Goal: Navigation & Orientation: Understand site structure

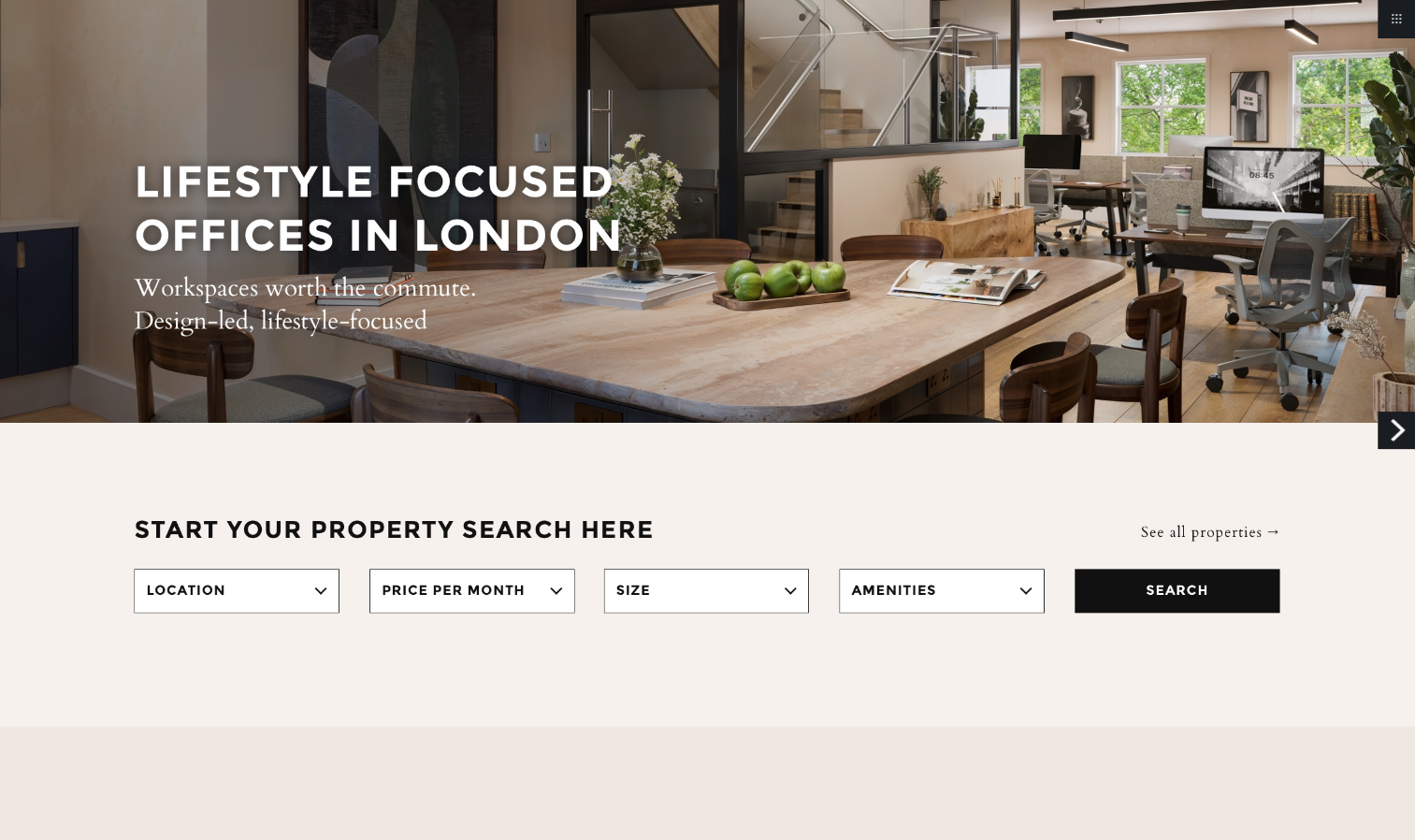
scroll to position [258, 0]
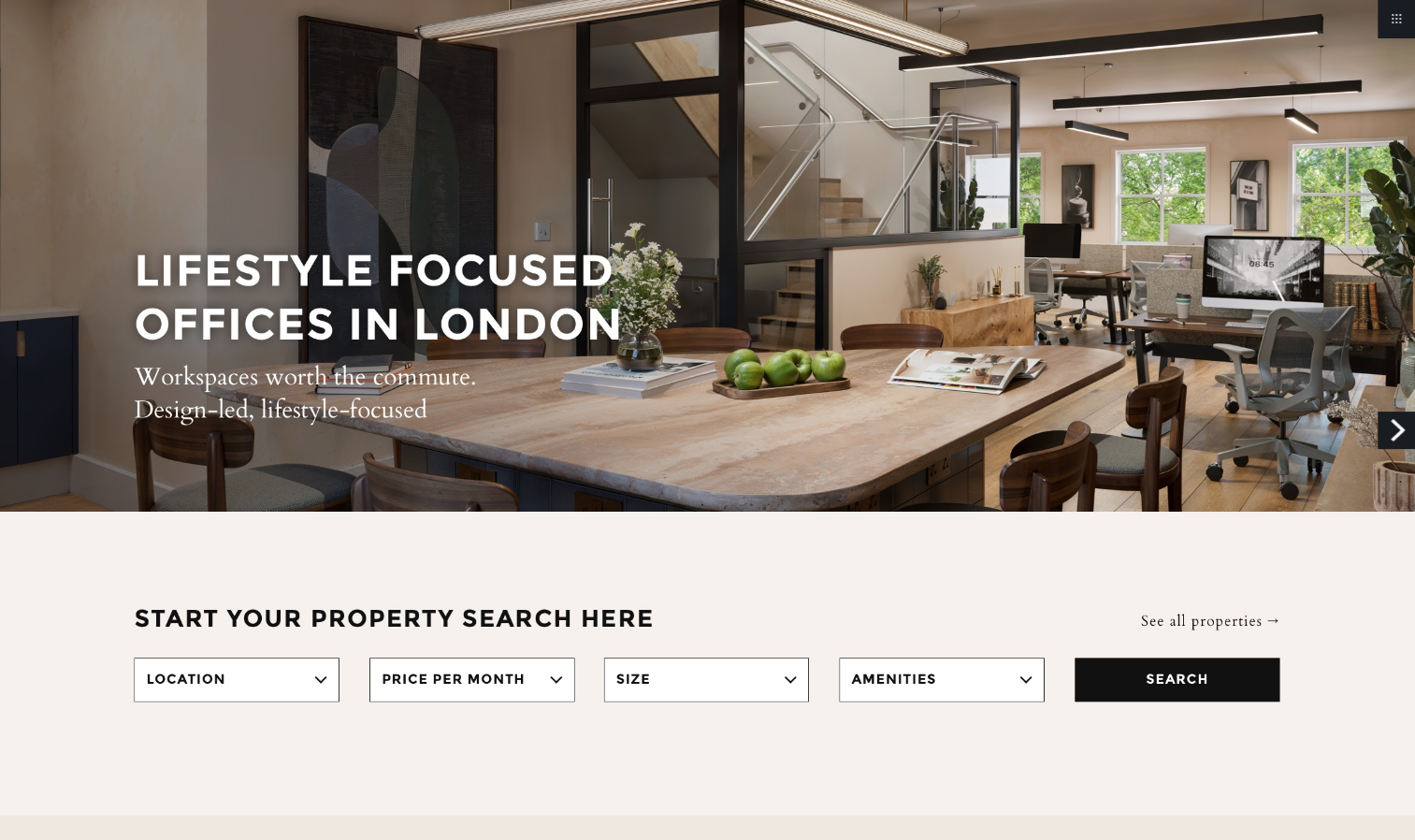
scroll to position [0, 0]
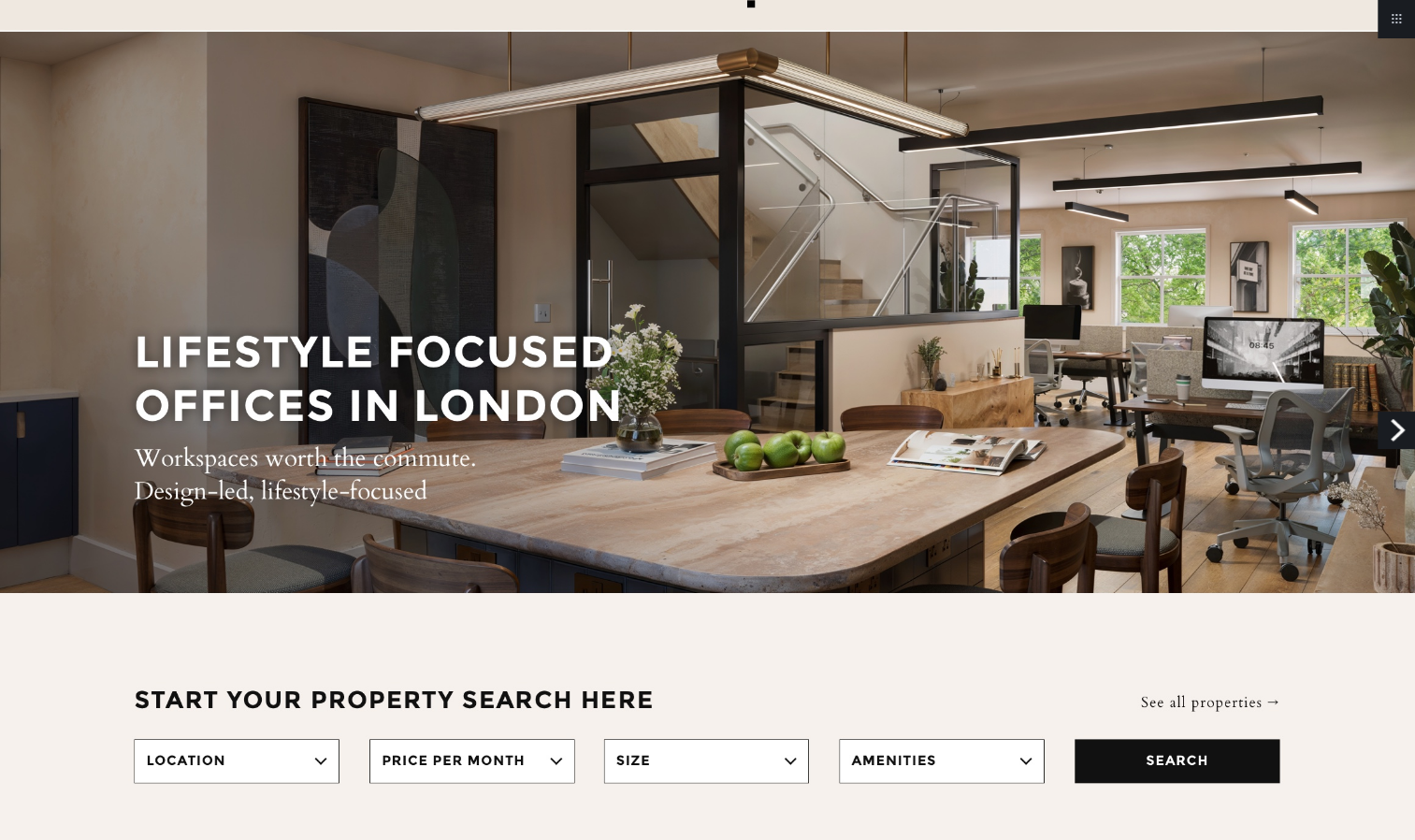
scroll to position [76, 0]
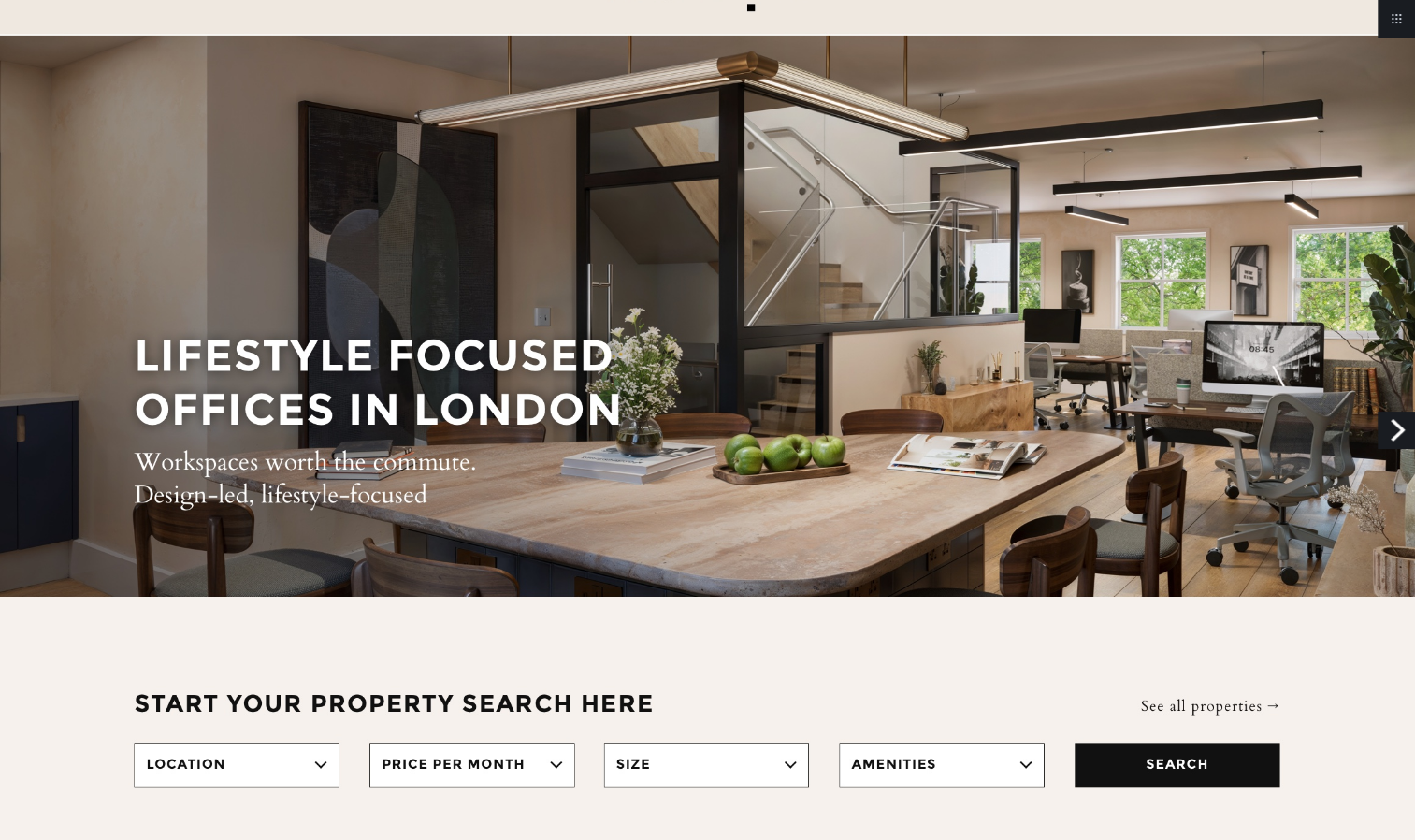
click at [1393, 438] on link "Next" at bounding box center [1396, 430] width 38 height 38
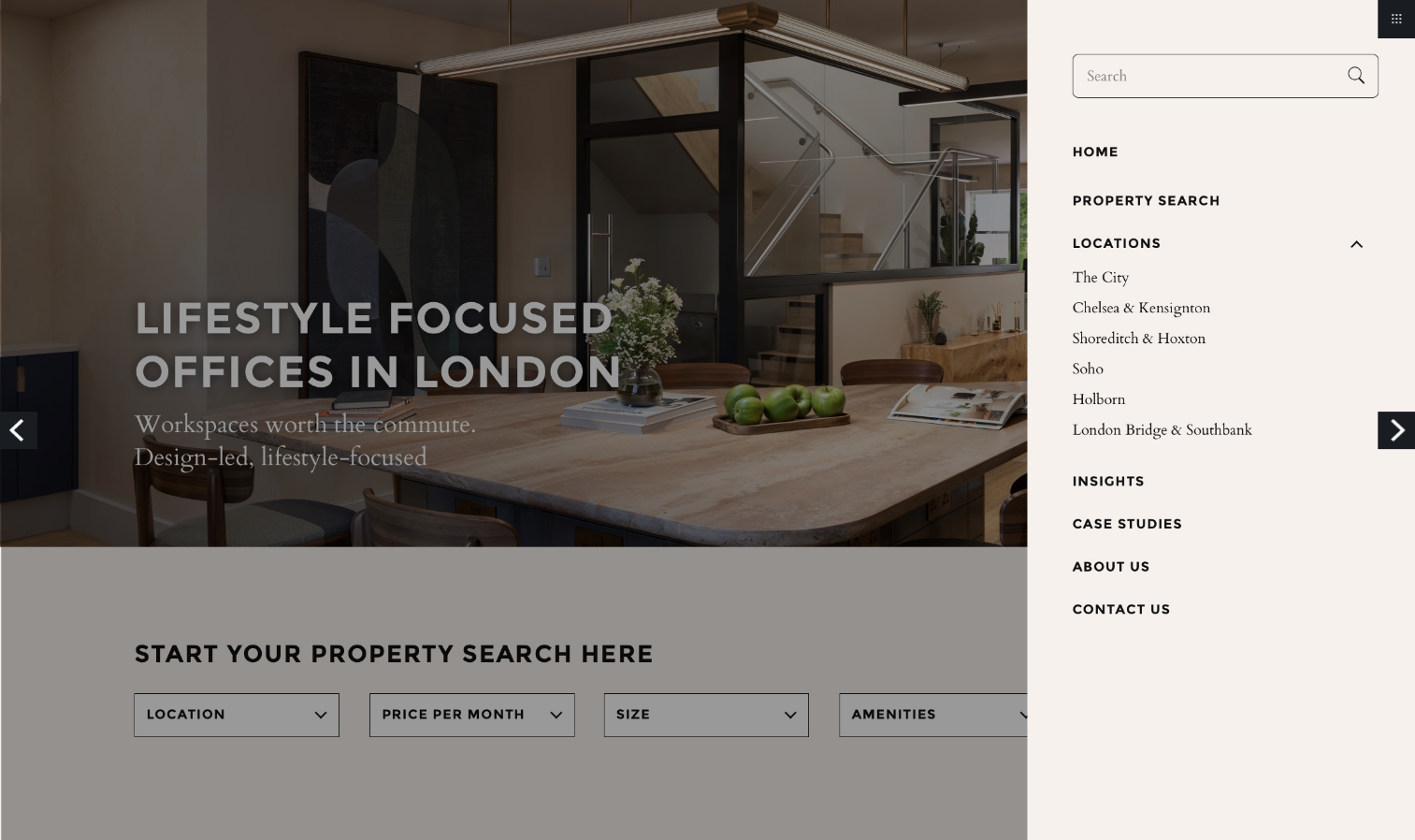
scroll to position [131, 0]
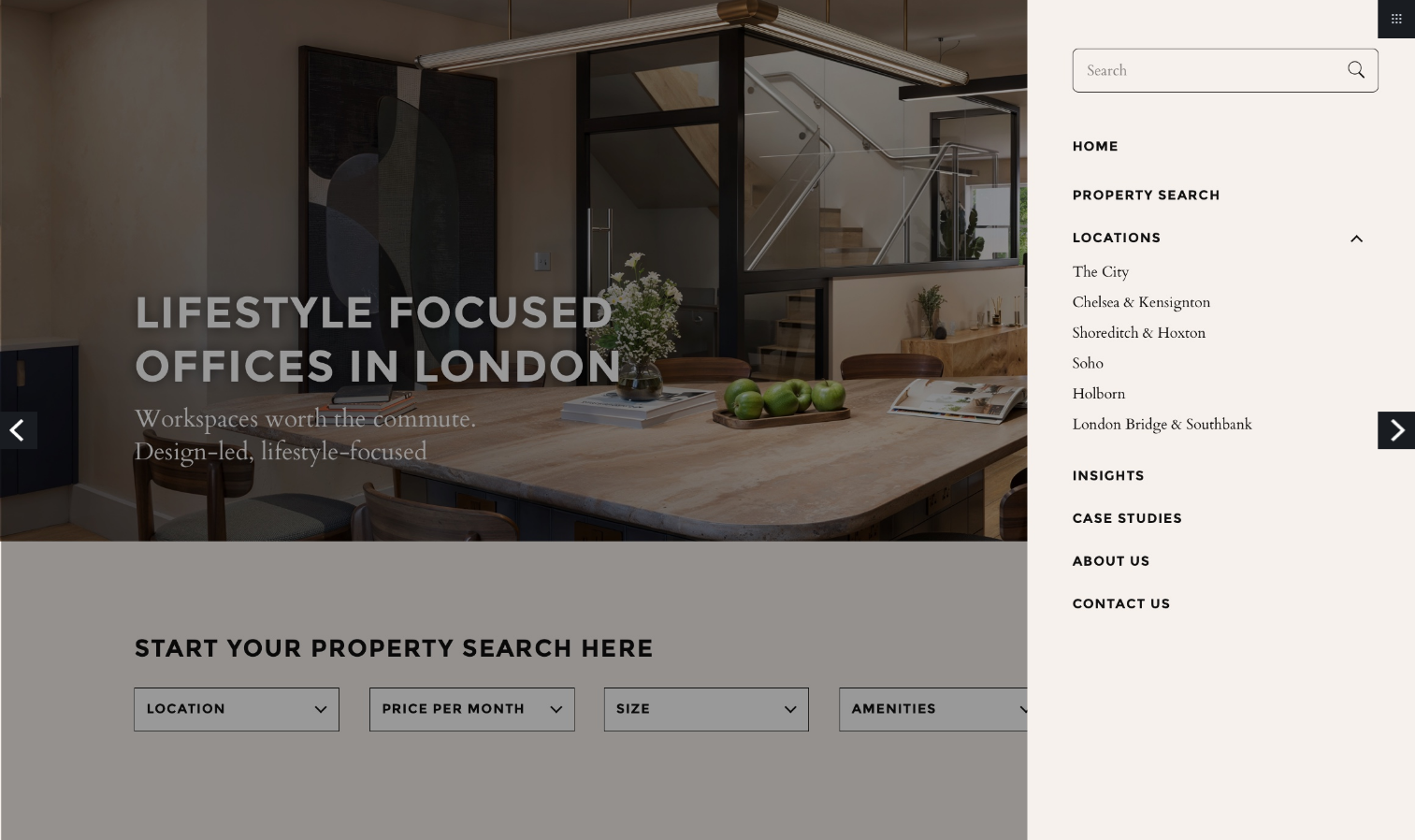
click at [1148, 410] on img at bounding box center [708, 511] width 1415 height 1284
click at [1157, 410] on img at bounding box center [708, 511] width 1415 height 1284
click at [1153, 419] on img at bounding box center [708, 511] width 1415 height 1284
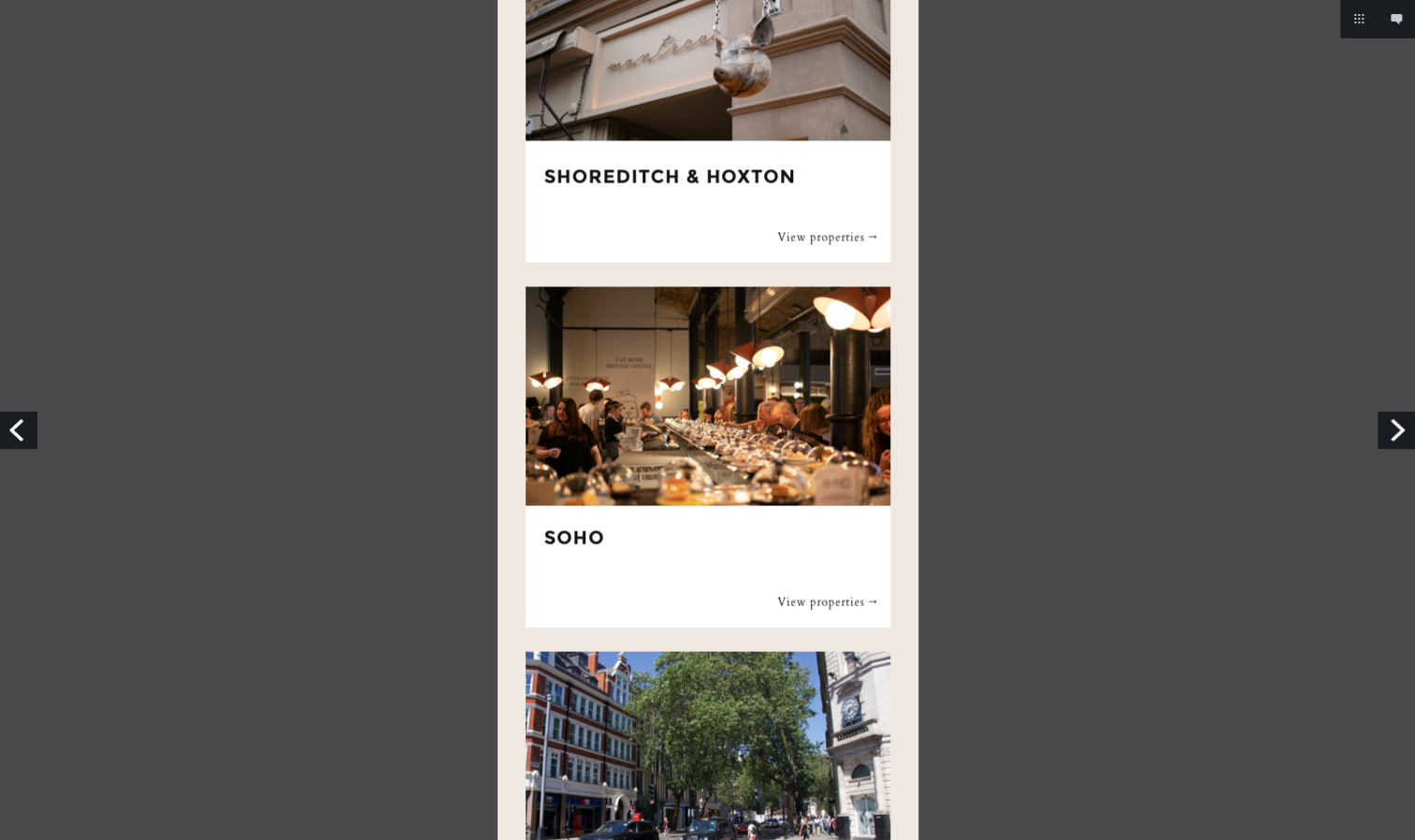
scroll to position [1983, 0]
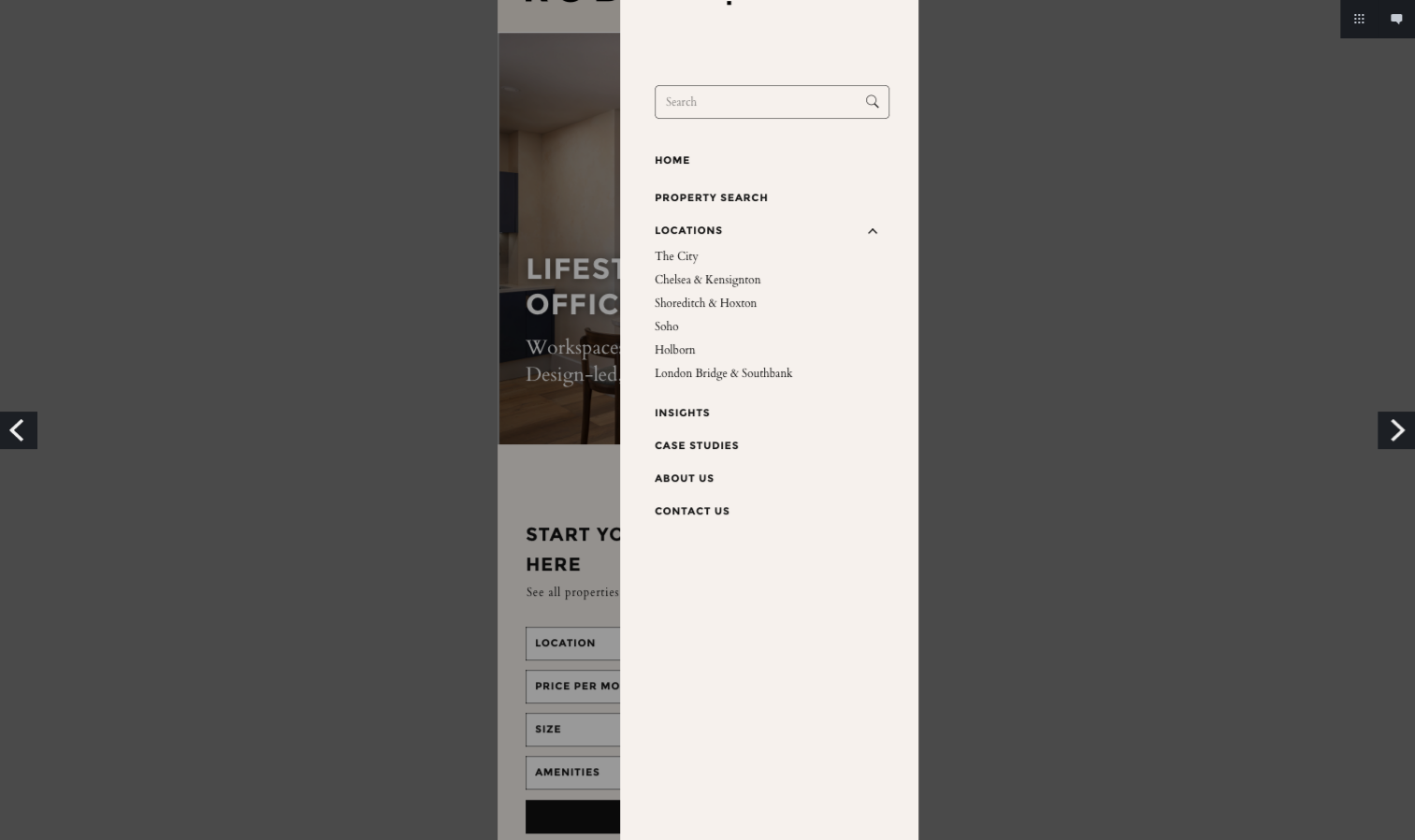
scroll to position [168, 0]
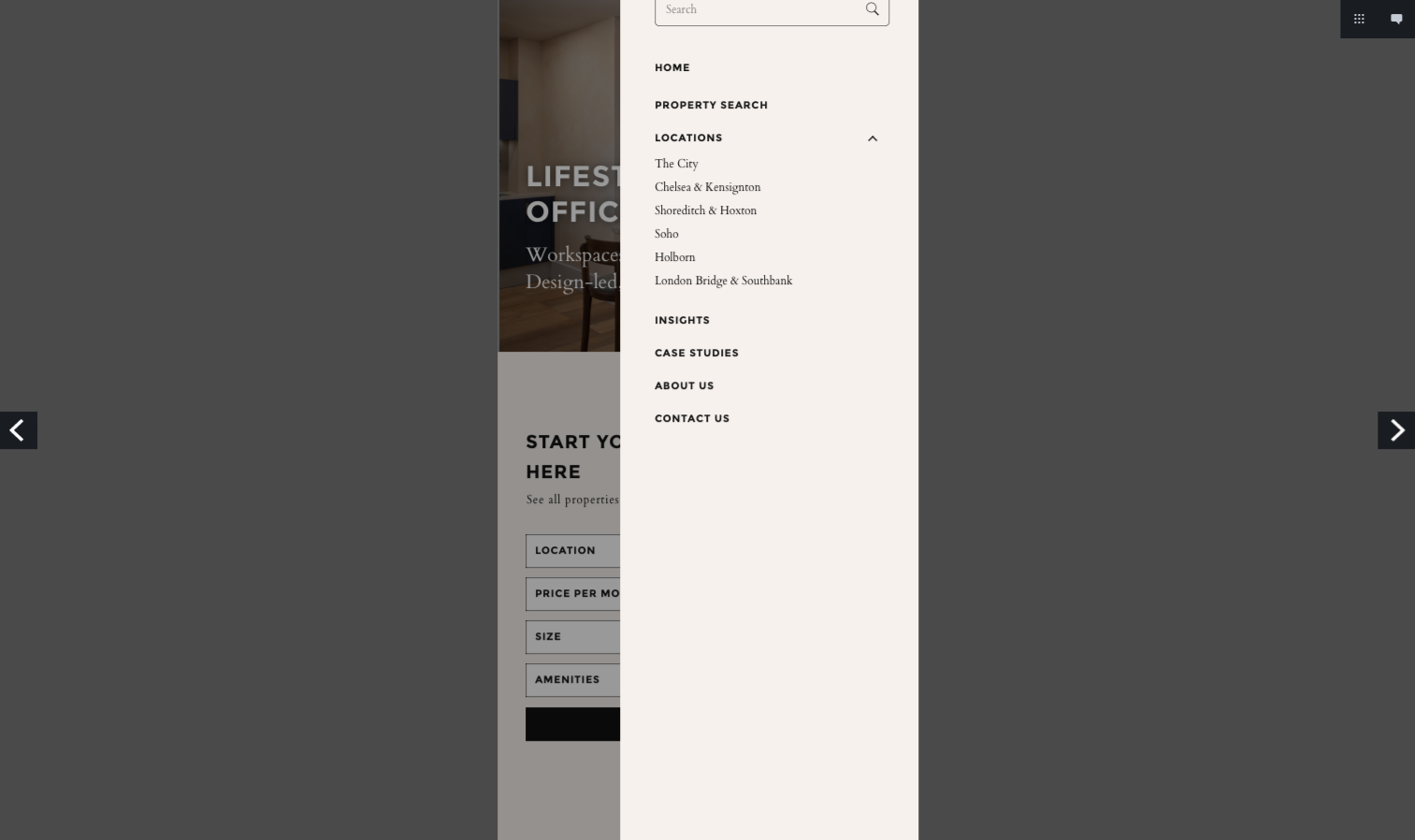
click at [1081, 449] on div at bounding box center [708, 348] width 1415 height 985
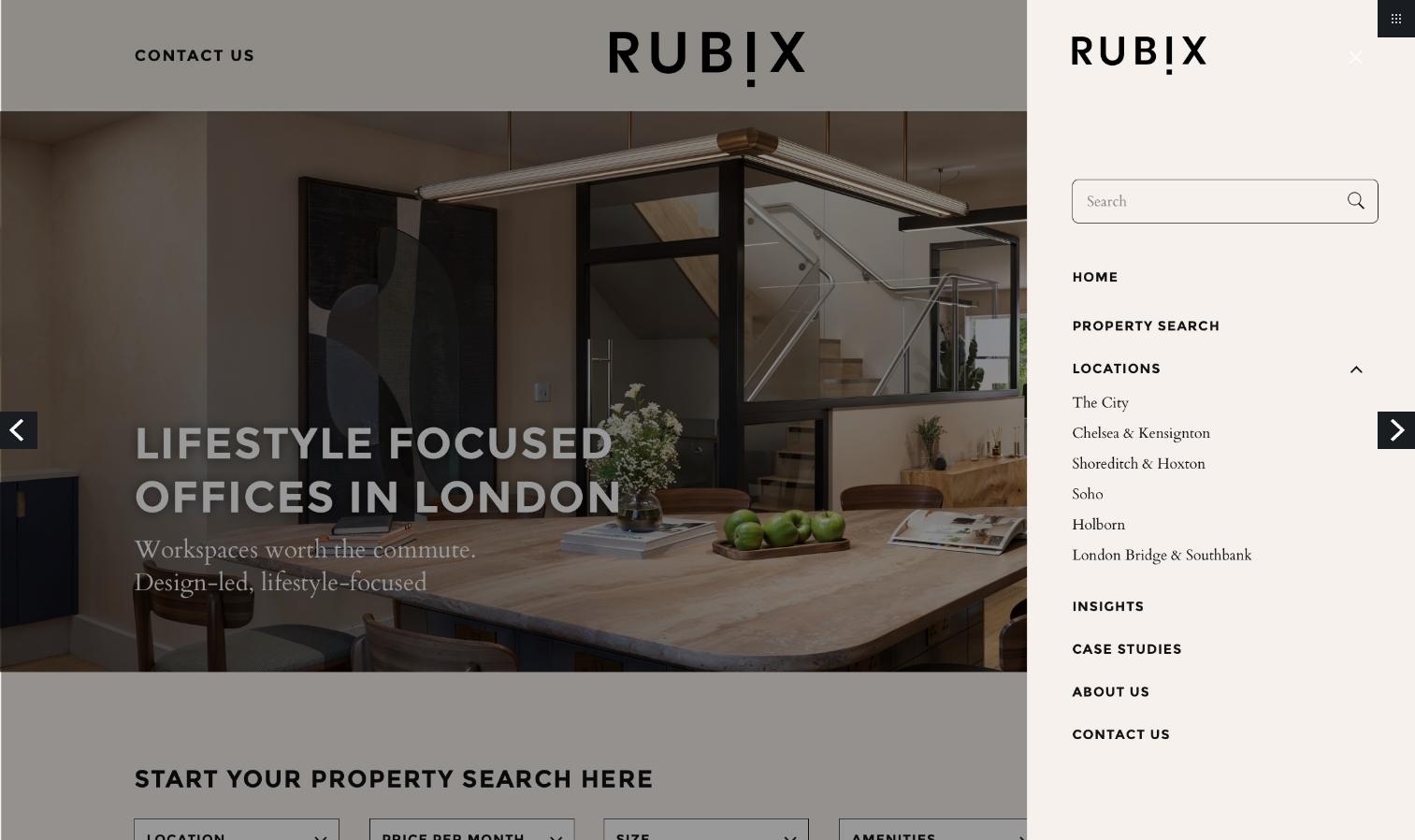
scroll to position [262, 0]
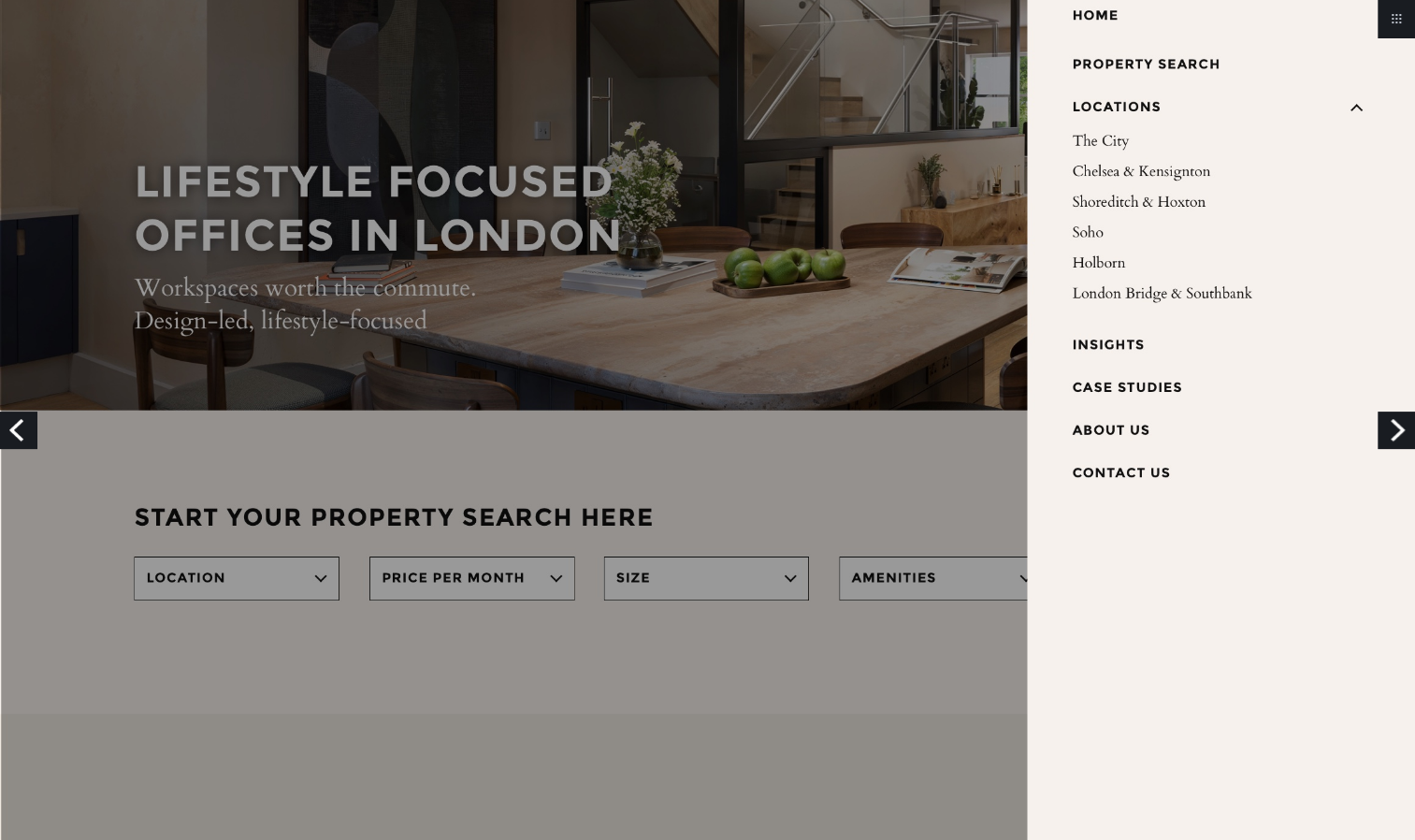
click at [964, 485] on img at bounding box center [708, 380] width 1415 height 1284
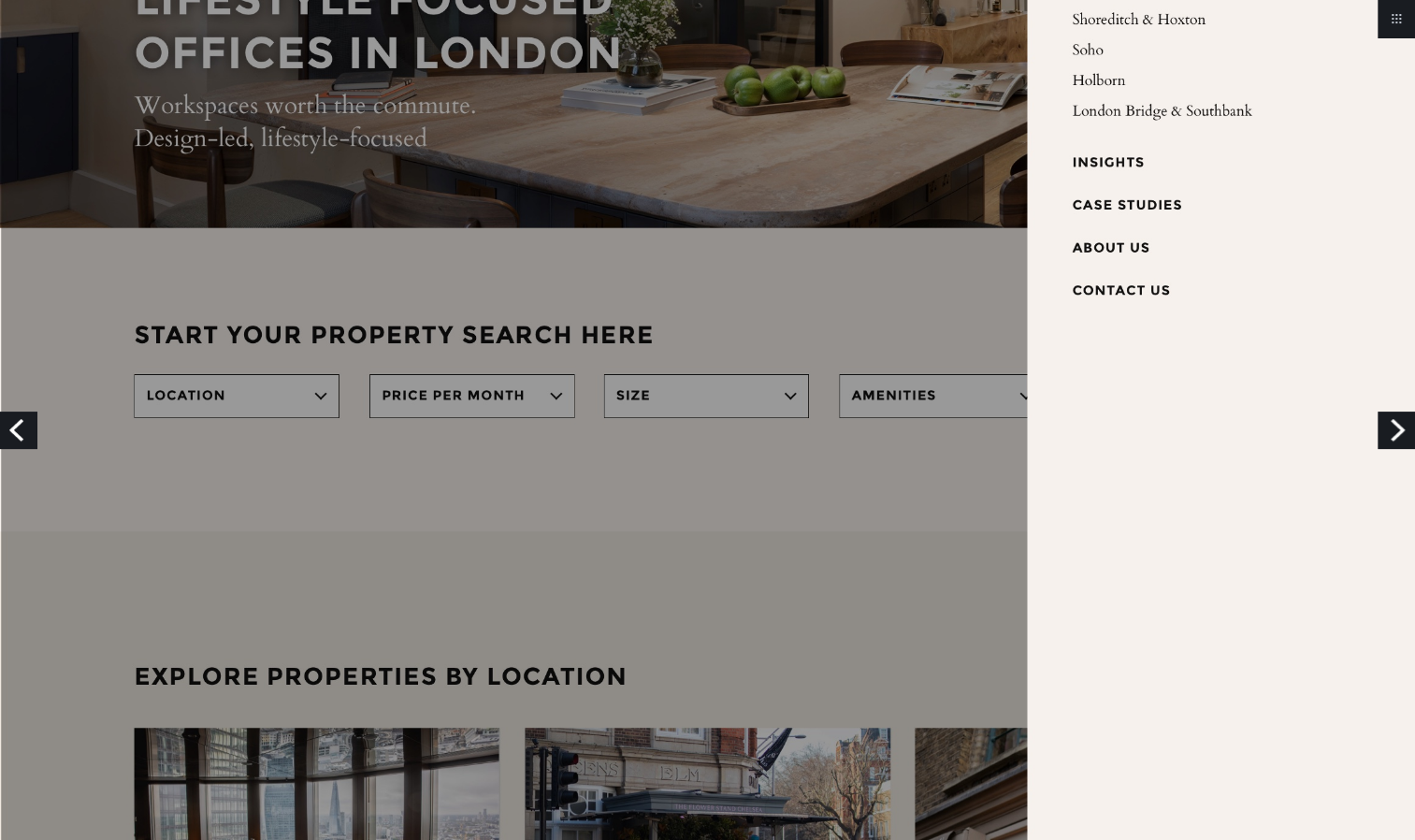
click at [23, 433] on link "Previous" at bounding box center [19, 430] width 38 height 38
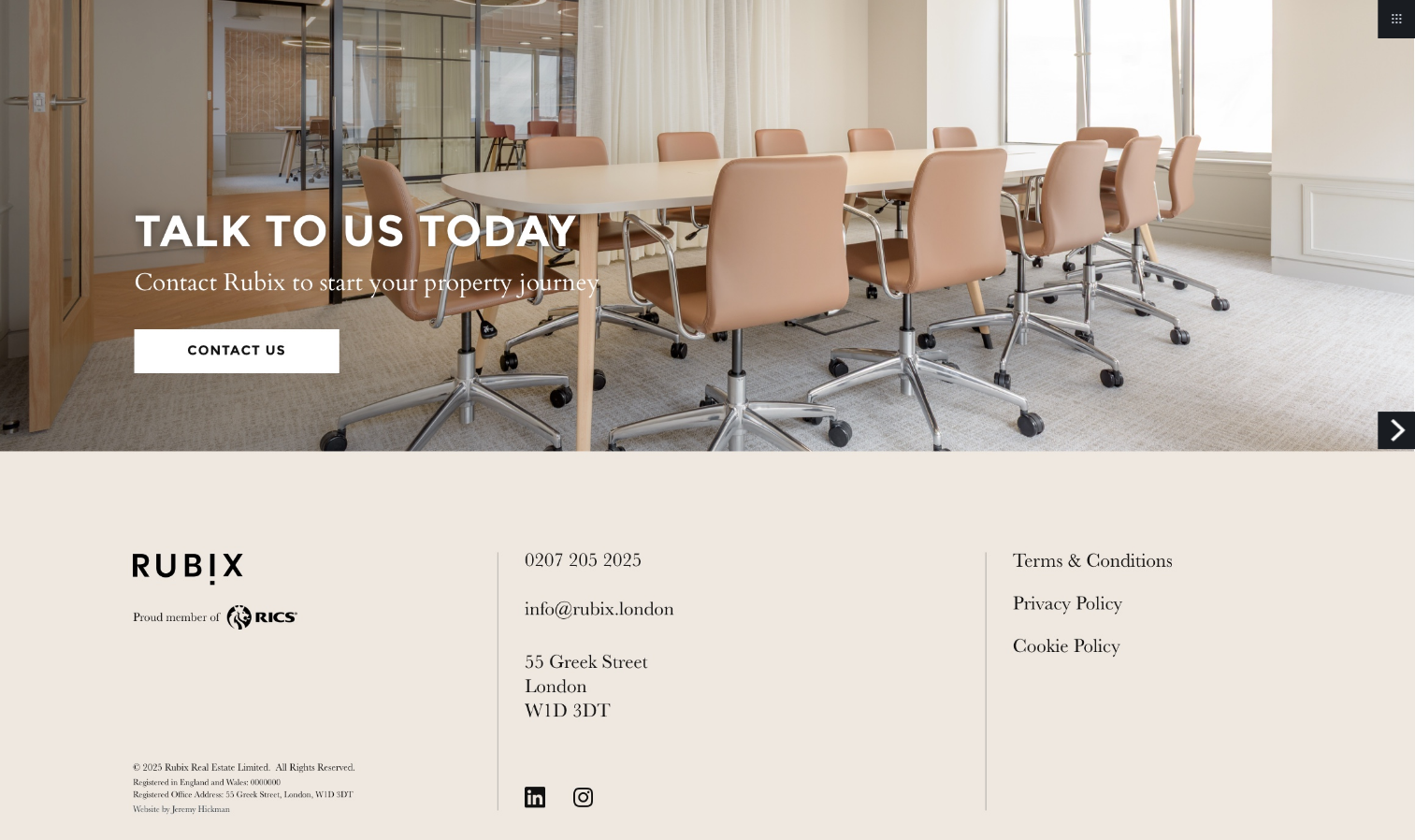
scroll to position [4144, 0]
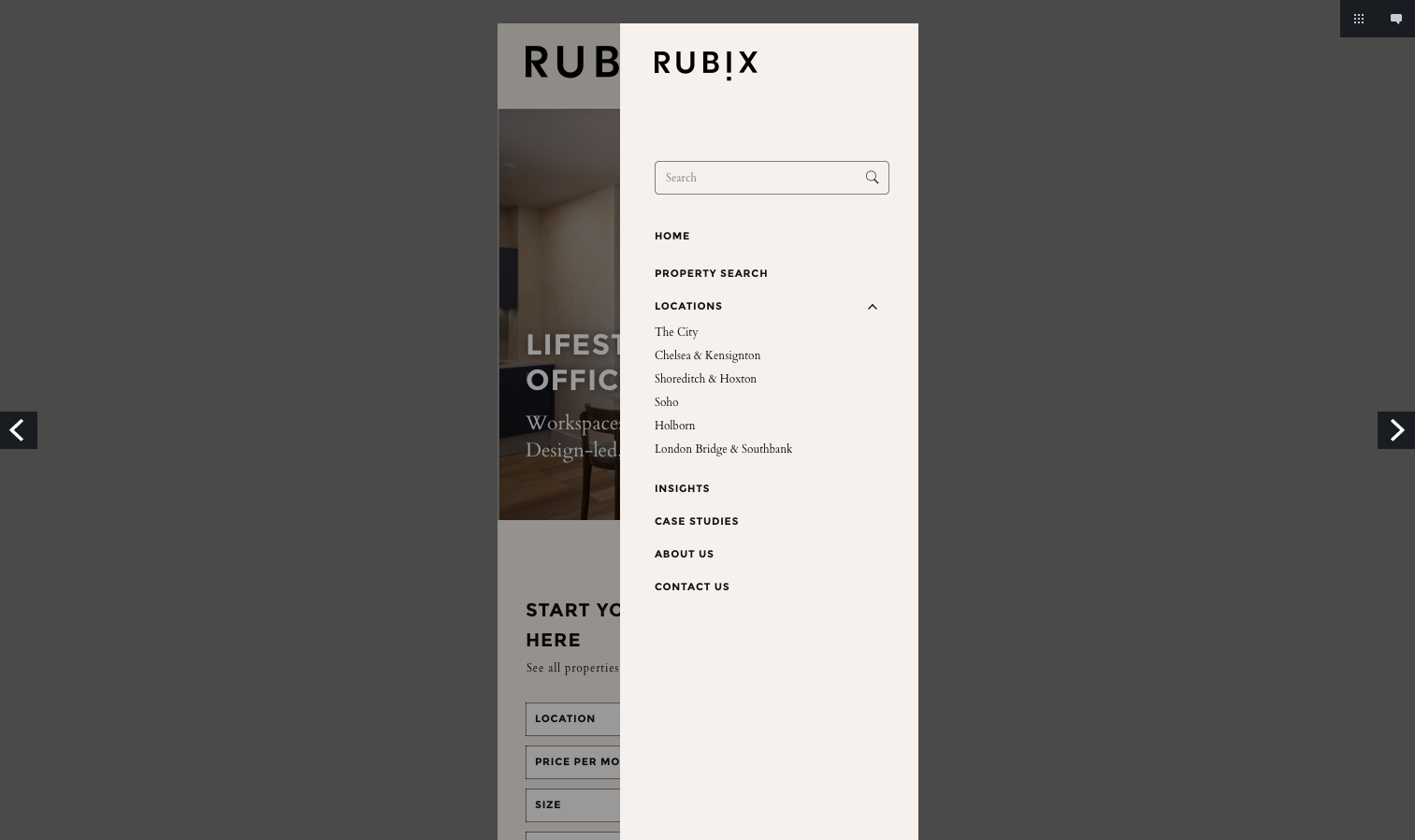
scroll to position [168, 0]
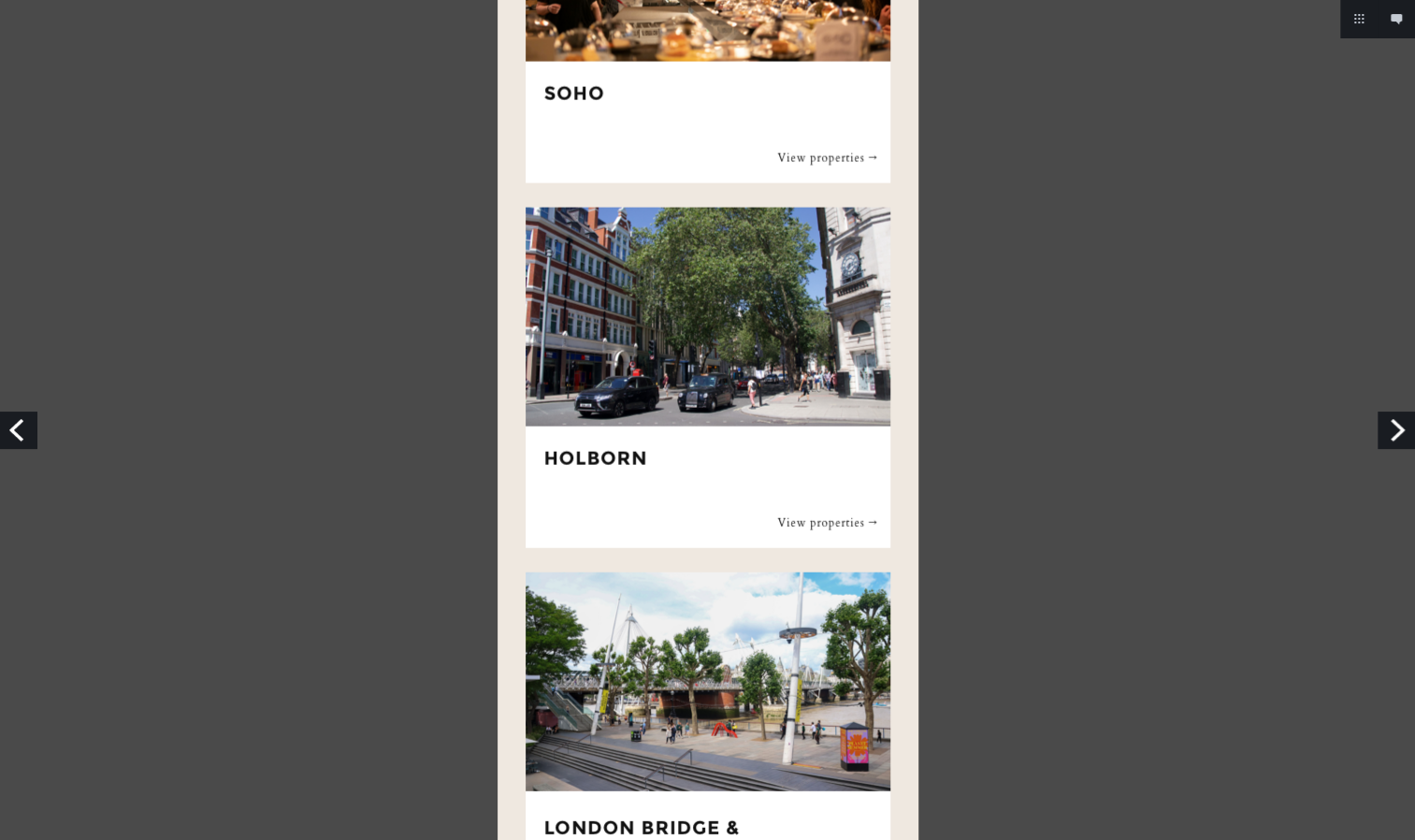
scroll to position [2432, 0]
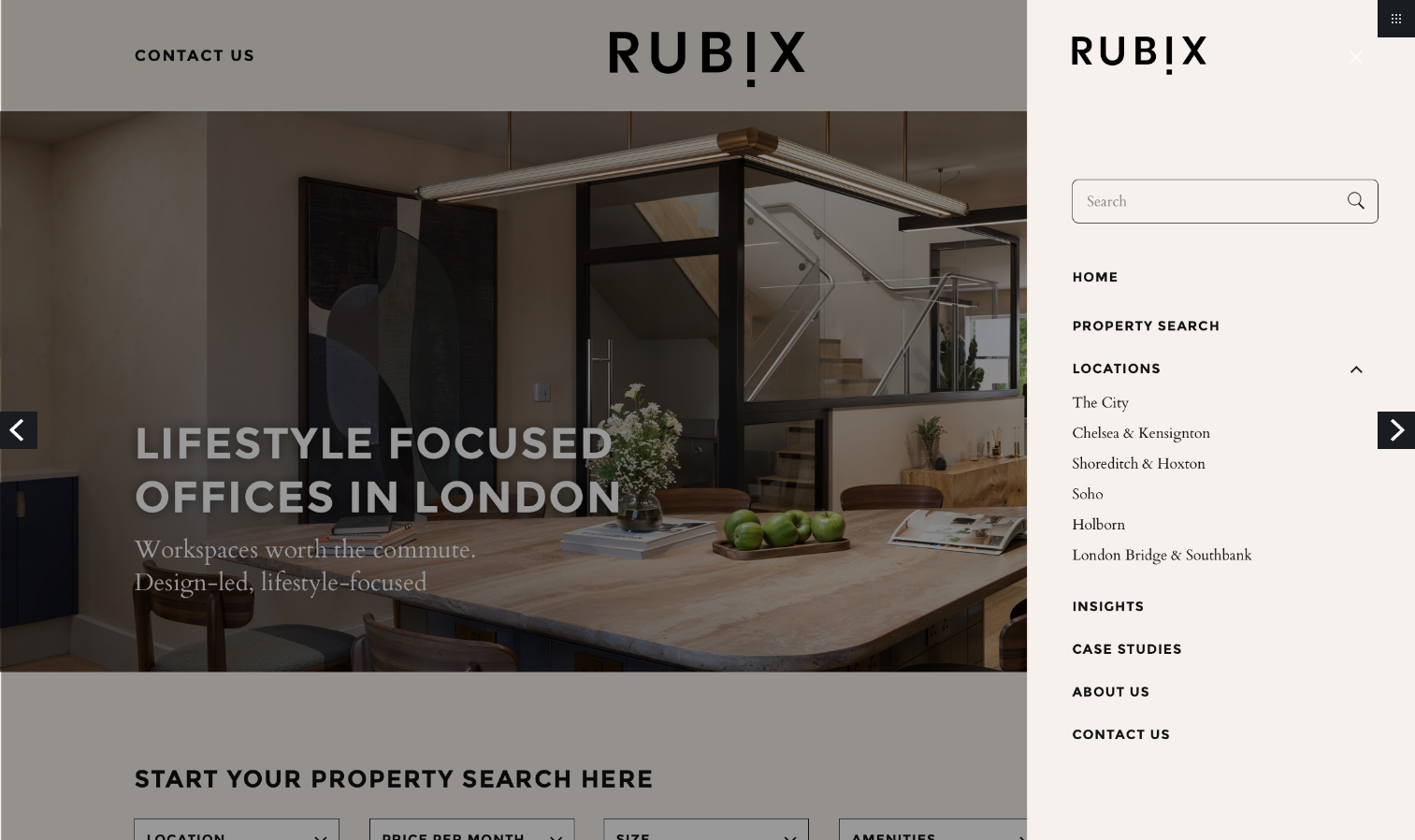
scroll to position [131, 0]
